Goal: Navigation & Orientation: Find specific page/section

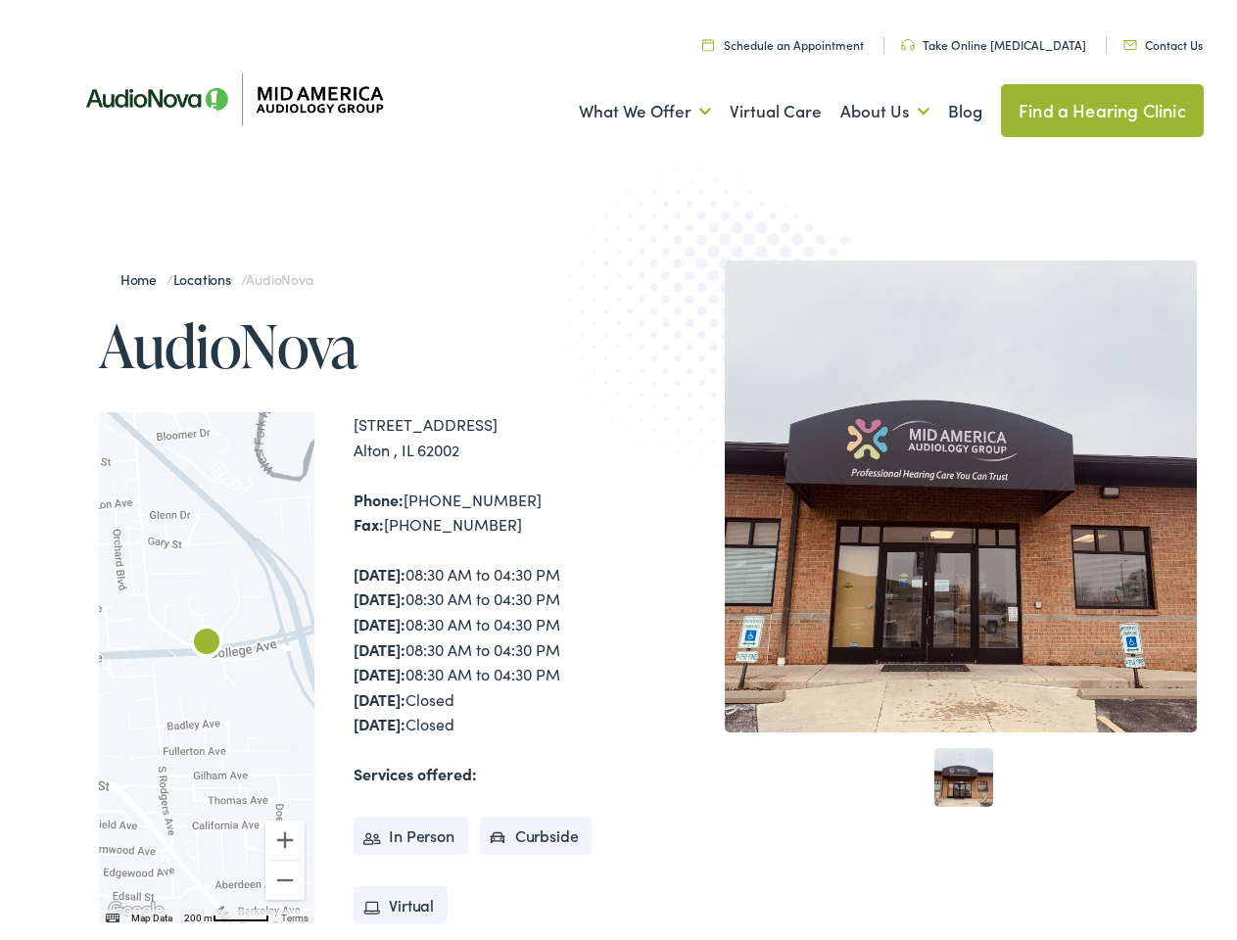
click at [618, 470] on img at bounding box center [725, 335] width 383 height 418
click at [627, 106] on link "What We Offer" at bounding box center [645, 106] width 132 height 72
click at [864, 106] on link "About Us" at bounding box center [884, 106] width 89 height 72
click at [207, 662] on div at bounding box center [206, 661] width 215 height 511
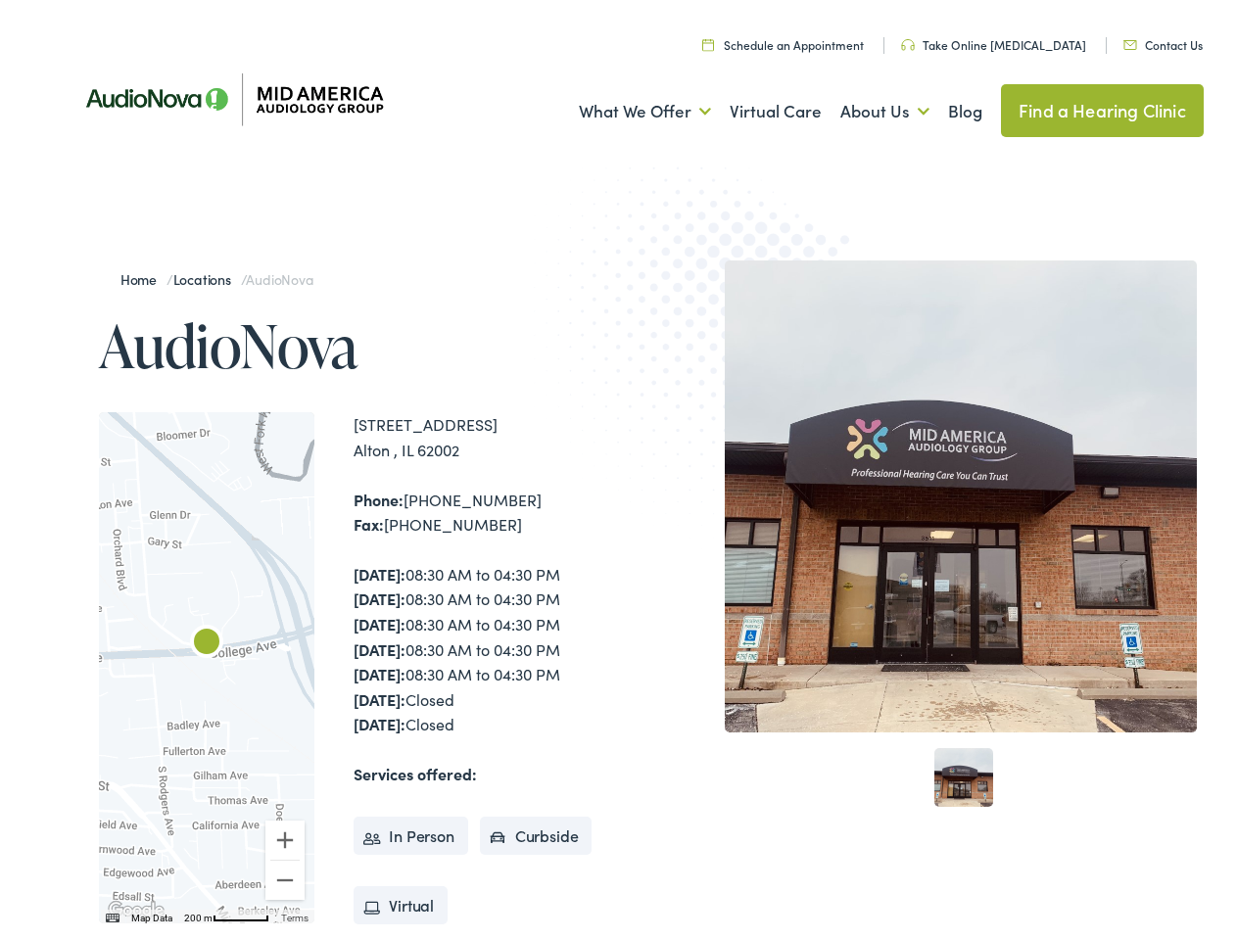
click at [207, 662] on div at bounding box center [206, 661] width 215 height 511
click at [207, 638] on img "AudioNova" at bounding box center [206, 638] width 47 height 47
click at [285, 834] on button "Zoom in" at bounding box center [284, 834] width 39 height 39
click at [285, 874] on button "Zoom out" at bounding box center [284, 874] width 39 height 39
click at [111, 913] on img "Keyboard shortcuts" at bounding box center [113, 912] width 14 height 9
